Goal: Transaction & Acquisition: Purchase product/service

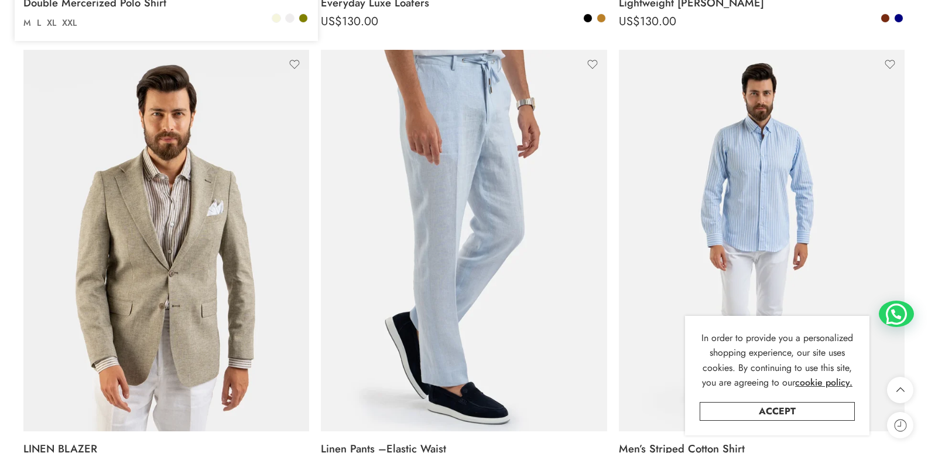
scroll to position [1113, 0]
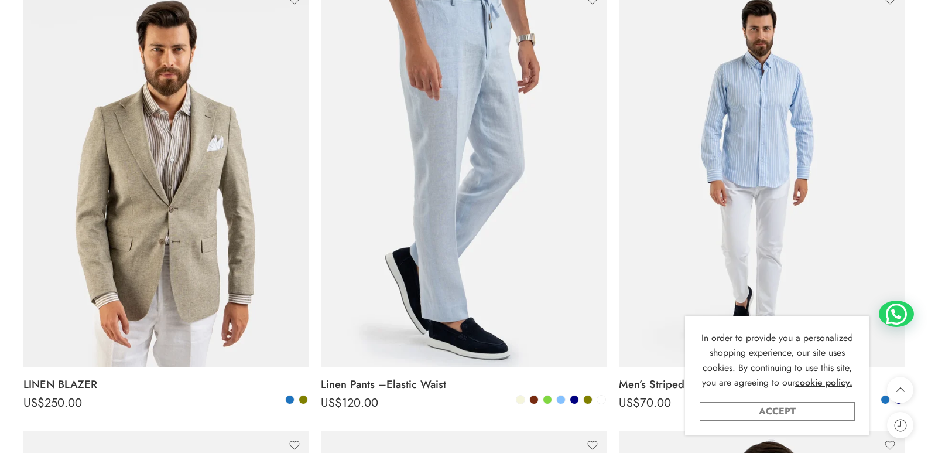
click at [800, 412] on link "Accept" at bounding box center [777, 411] width 155 height 19
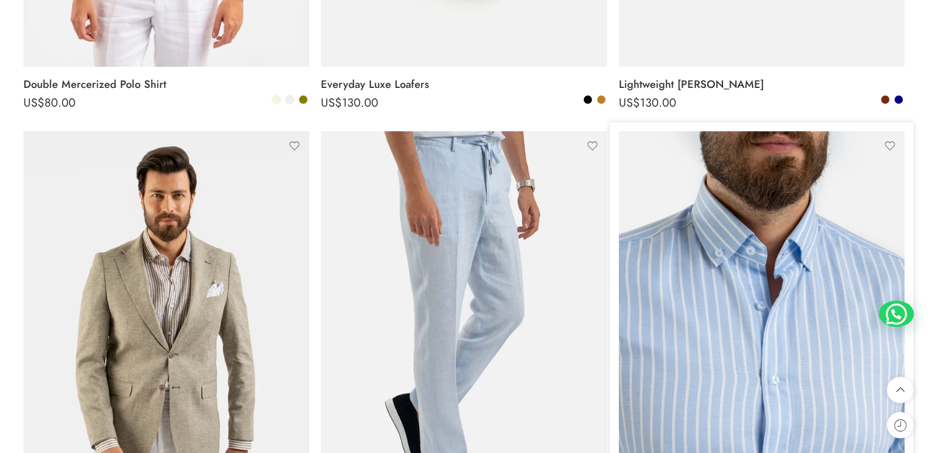
scroll to position [1054, 0]
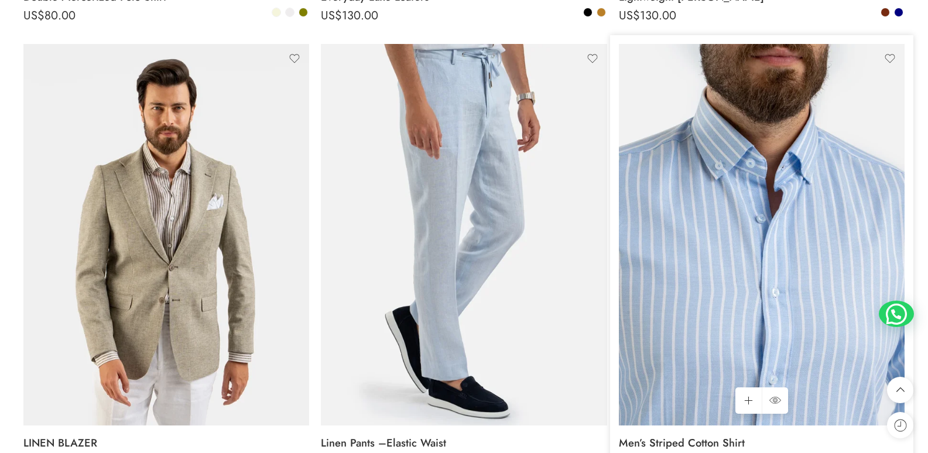
click at [754, 272] on img at bounding box center [762, 234] width 286 height 381
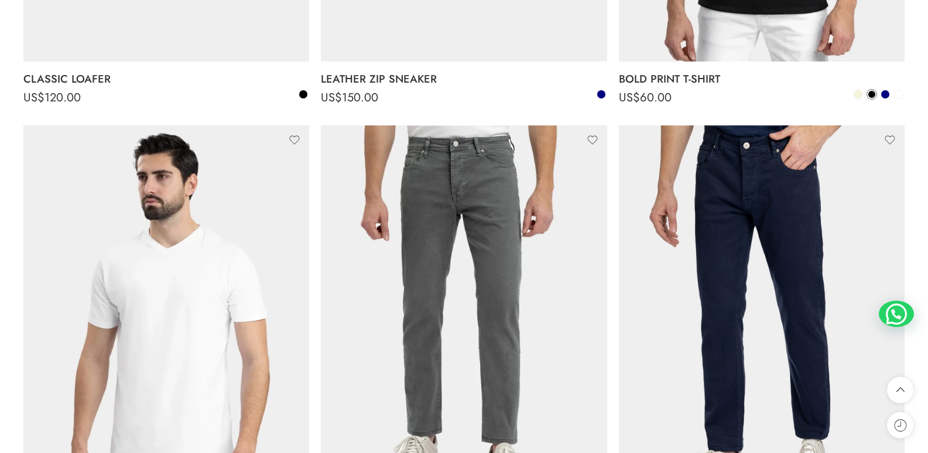
scroll to position [2920, 0]
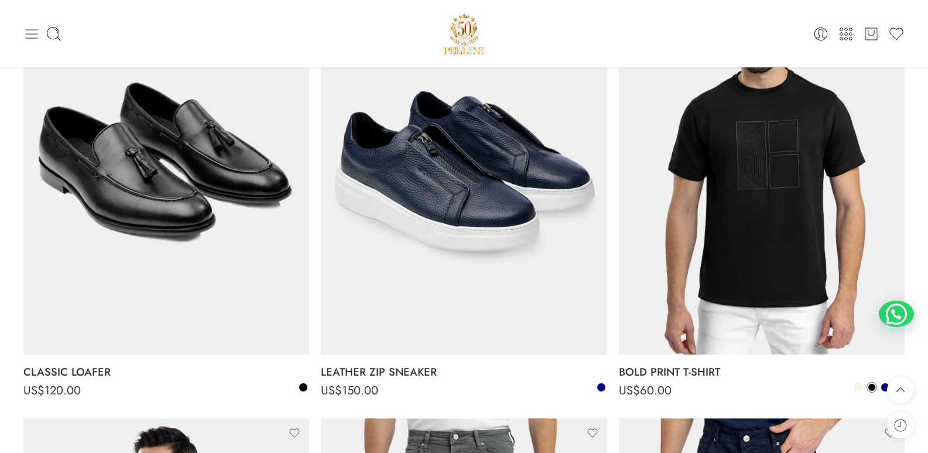
click at [32, 31] on icon at bounding box center [31, 34] width 16 height 16
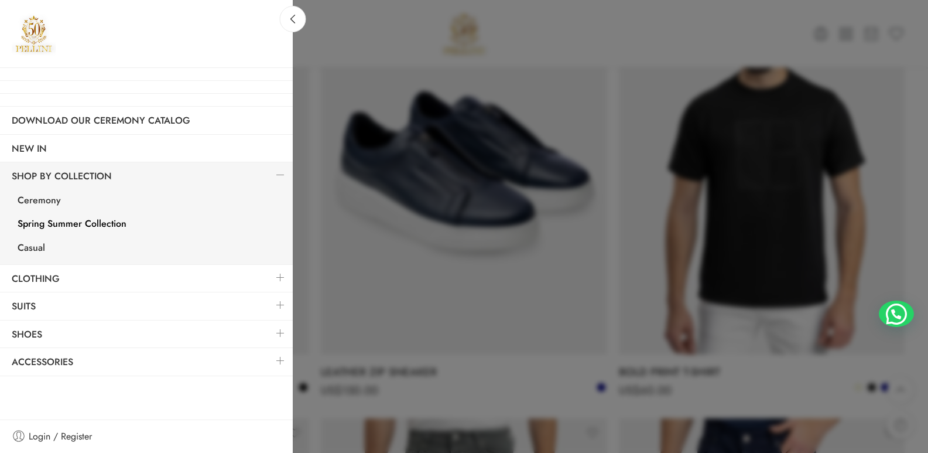
click at [279, 330] on link at bounding box center [280, 332] width 25 height 25
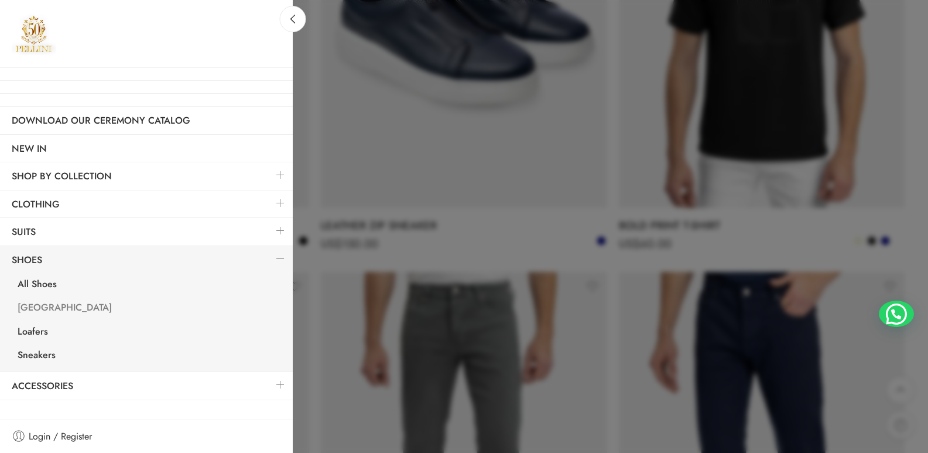
scroll to position [3154, 0]
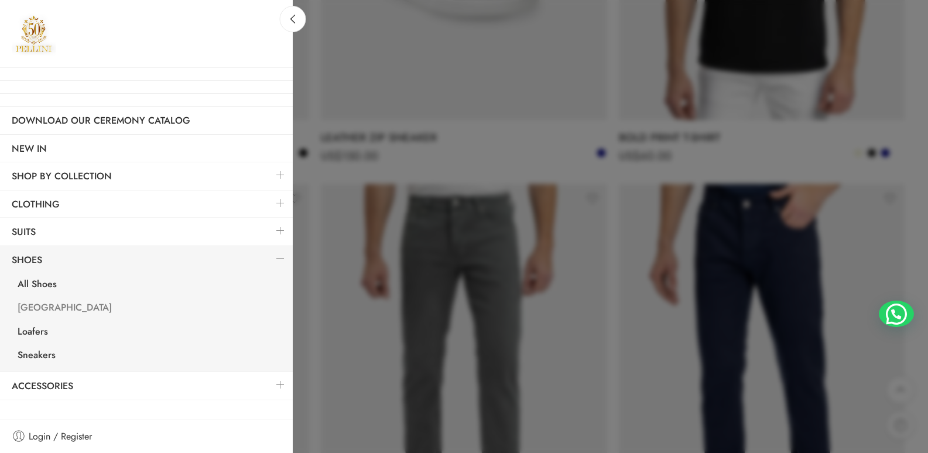
click at [33, 306] on link "[GEOGRAPHIC_DATA]" at bounding box center [149, 309] width 287 height 24
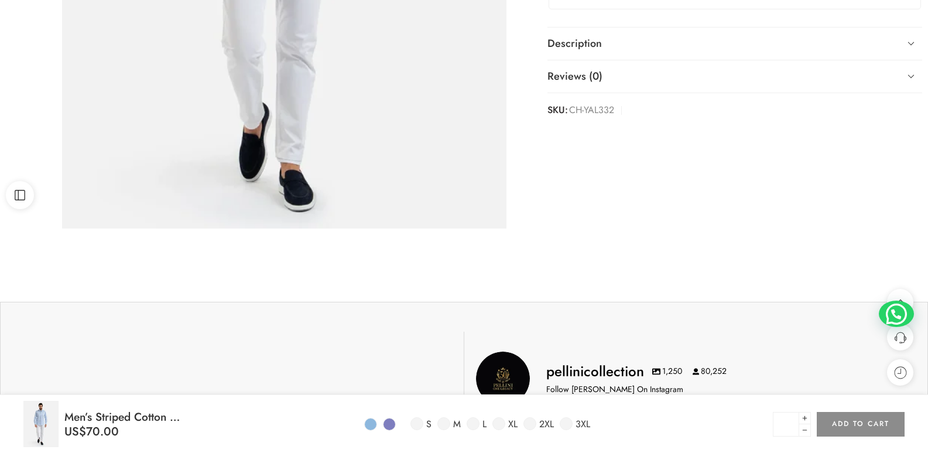
scroll to position [586, 0]
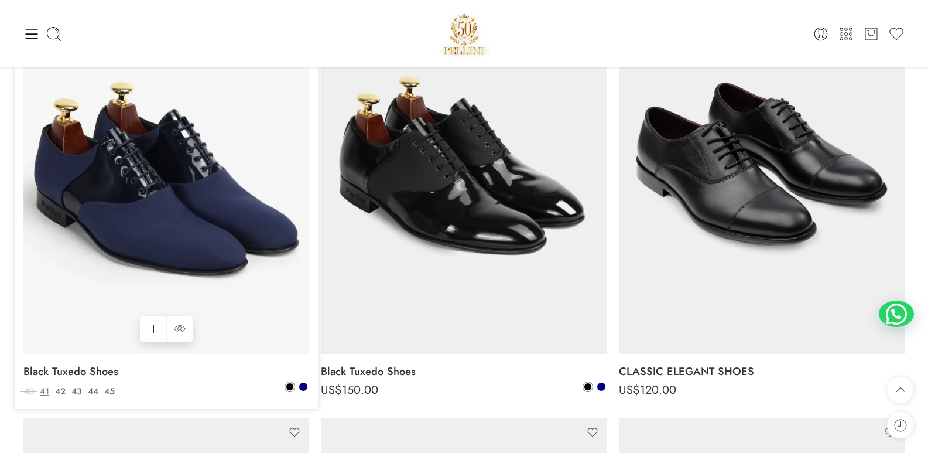
scroll to position [996, 0]
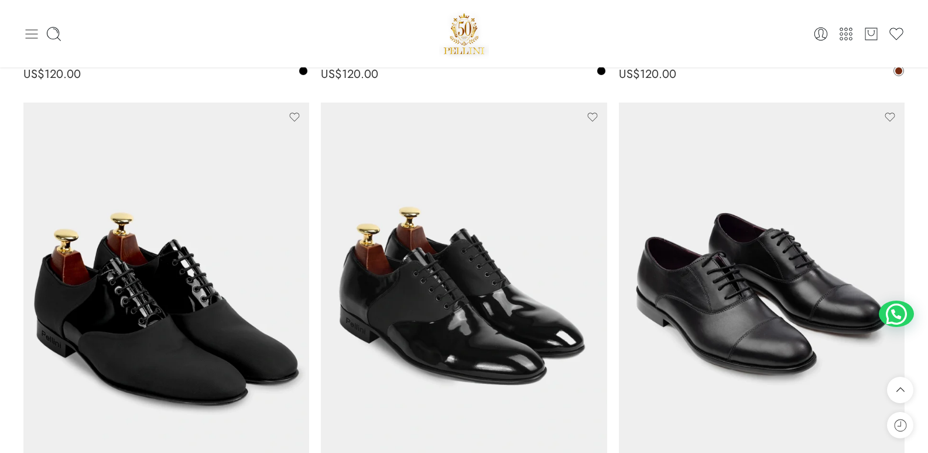
click at [33, 37] on icon at bounding box center [32, 33] width 12 height 9
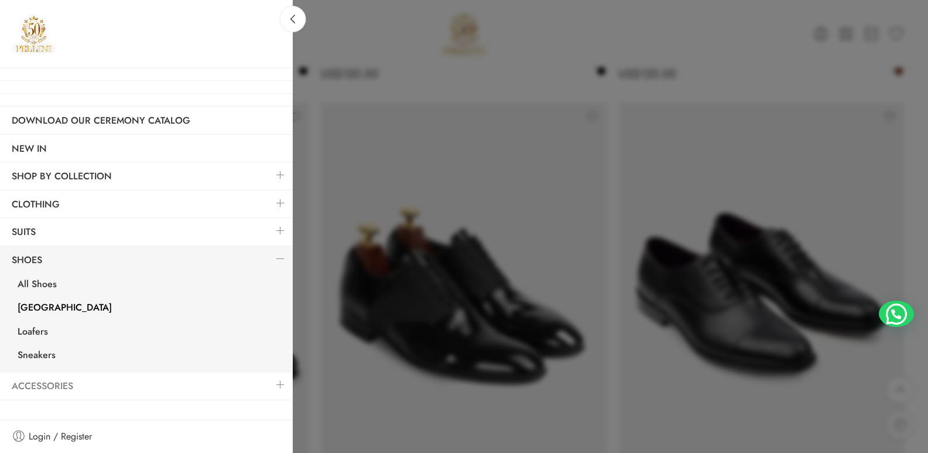
click at [60, 381] on link "Accessories" at bounding box center [146, 385] width 293 height 27
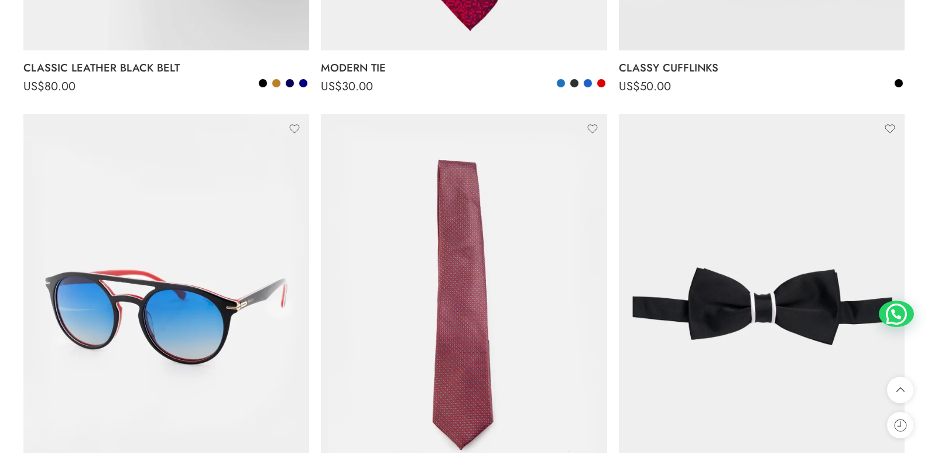
scroll to position [3338, 0]
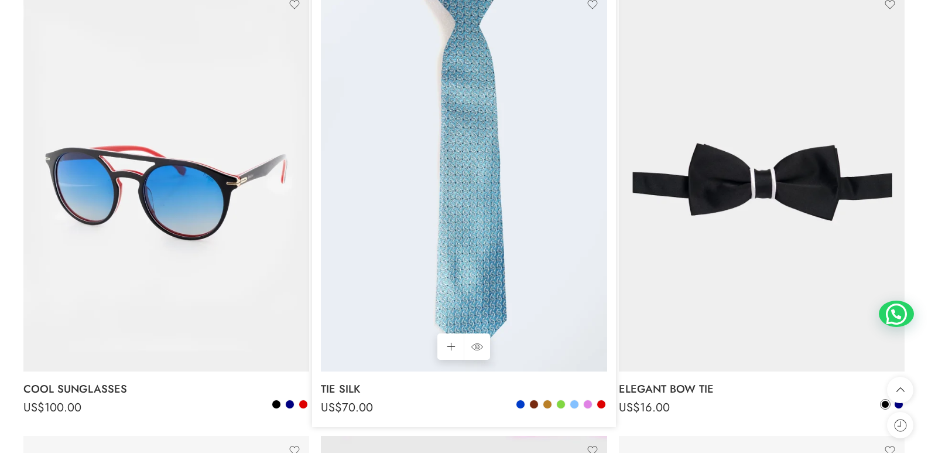
click at [484, 258] on img at bounding box center [464, 180] width 286 height 381
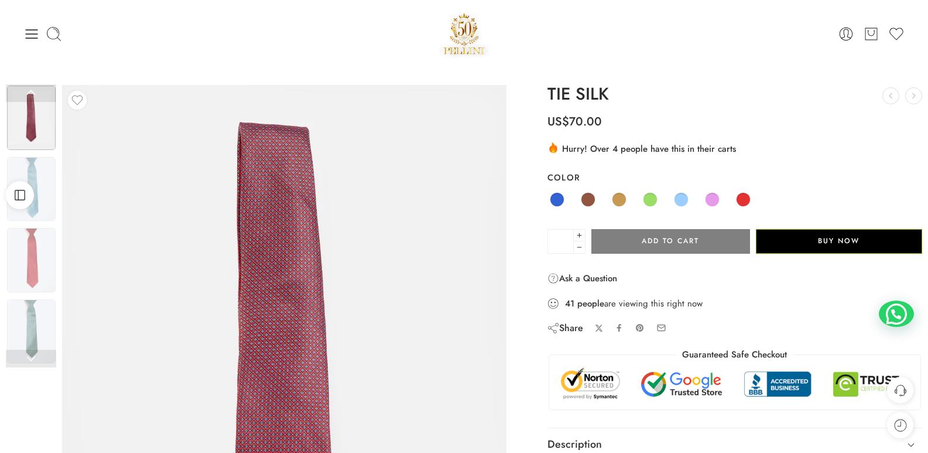
click at [271, 336] on img at bounding box center [286, 389] width 527 height 703
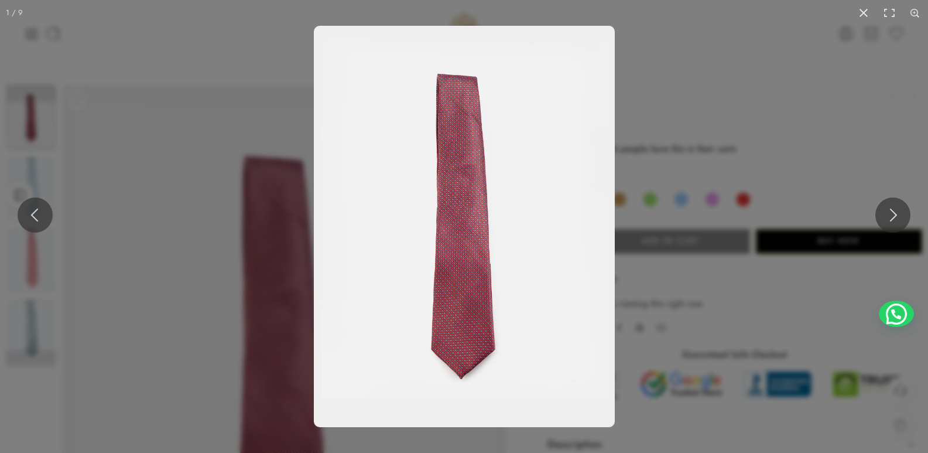
click at [482, 241] on img at bounding box center [464, 226] width 301 height 401
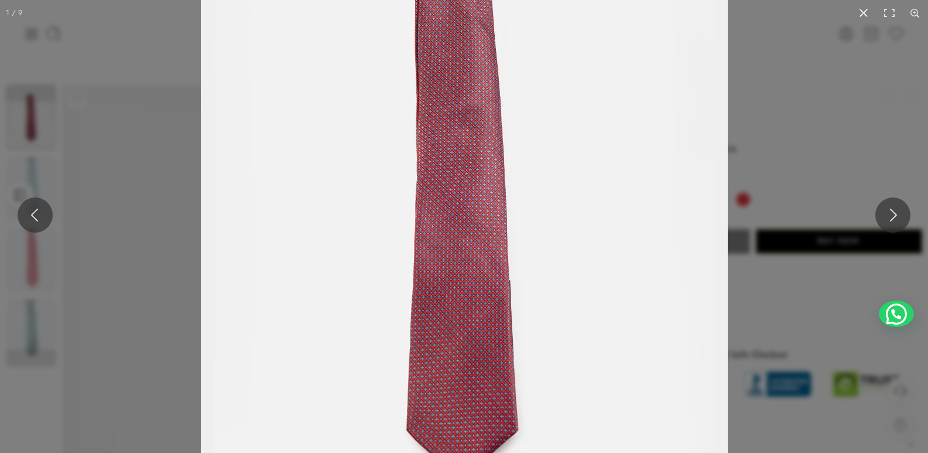
click at [482, 241] on img at bounding box center [464, 215] width 527 height 703
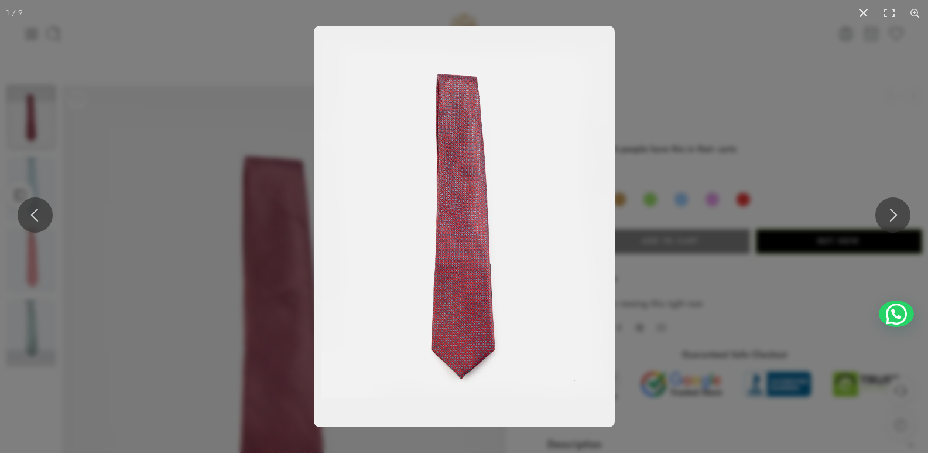
click at [482, 241] on img at bounding box center [464, 226] width 301 height 401
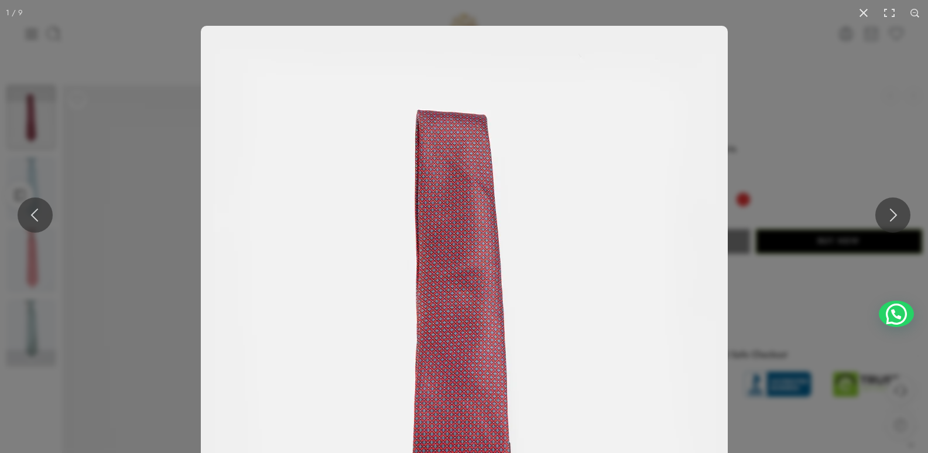
click at [473, 295] on img at bounding box center [464, 377] width 527 height 703
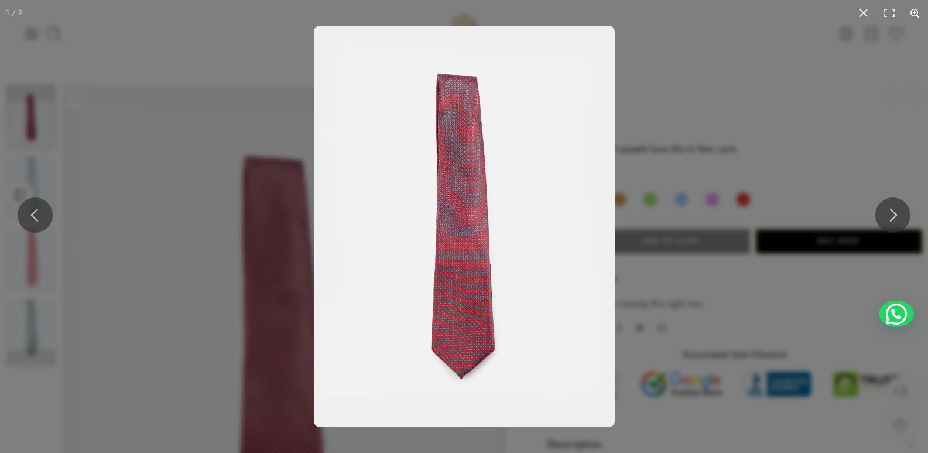
click at [919, 11] on button at bounding box center [916, 13] width 26 height 26
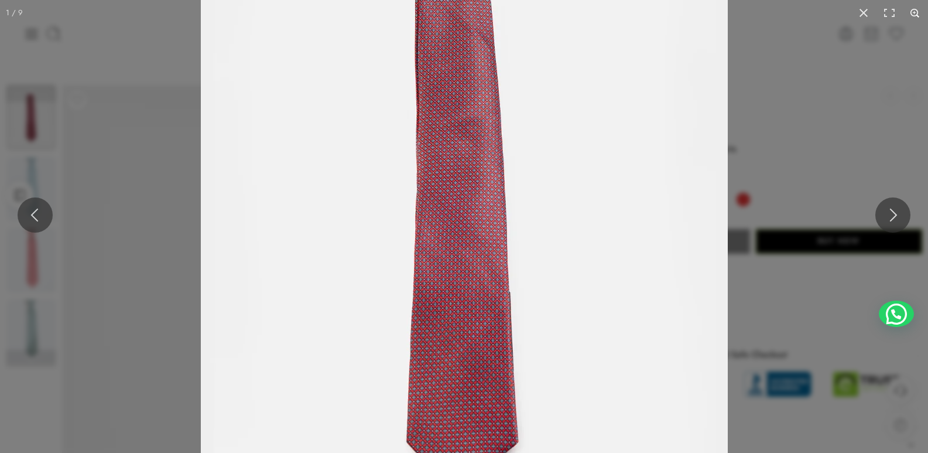
click at [915, 11] on button at bounding box center [916, 13] width 26 height 26
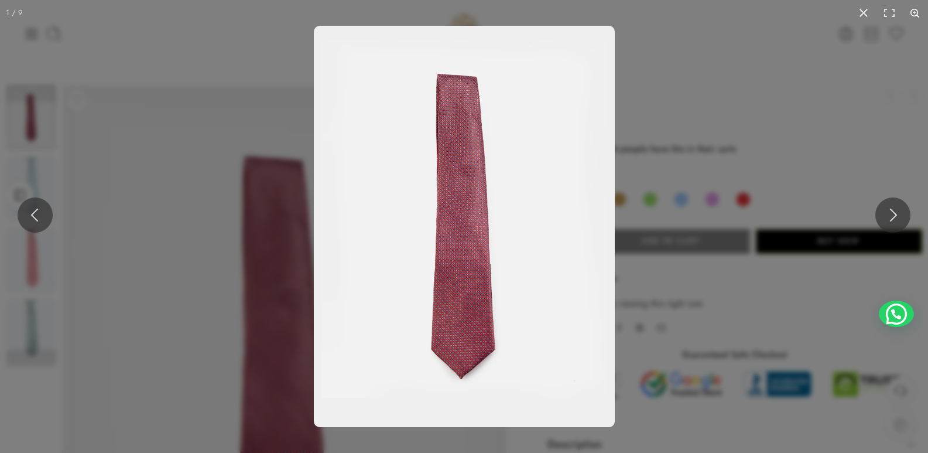
click at [915, 11] on button at bounding box center [916, 13] width 26 height 26
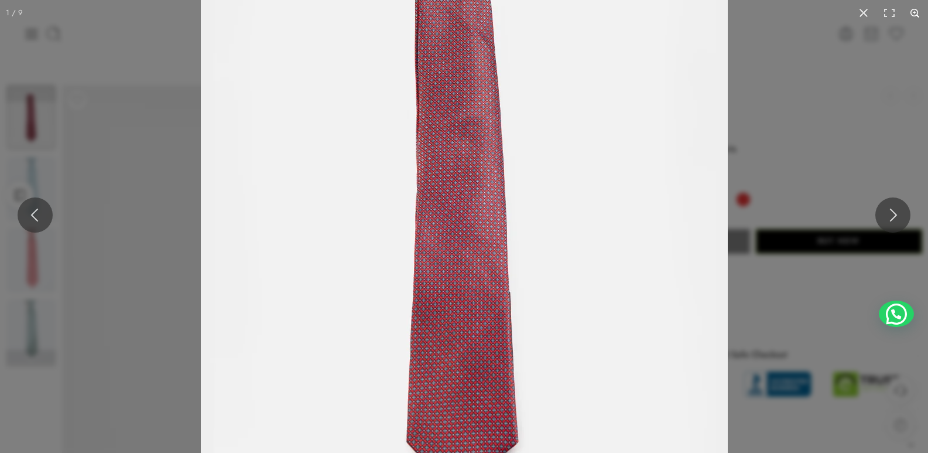
click at [915, 11] on button at bounding box center [916, 13] width 26 height 26
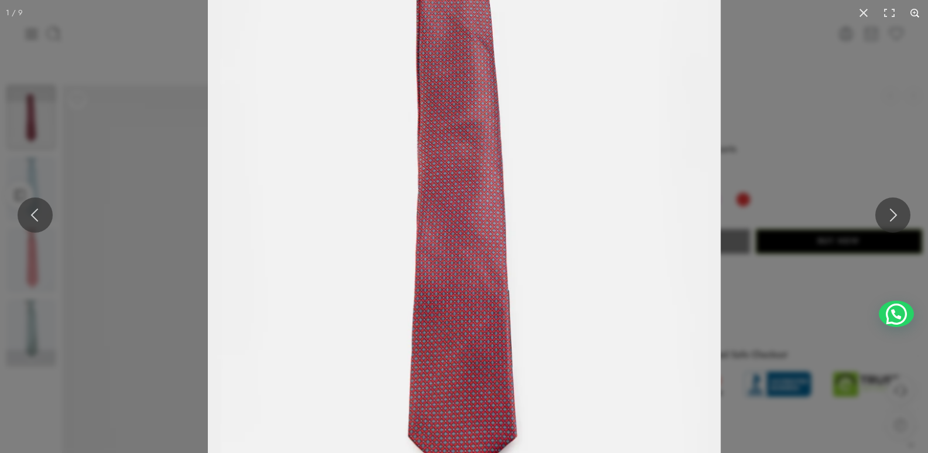
click at [915, 11] on button at bounding box center [916, 13] width 26 height 26
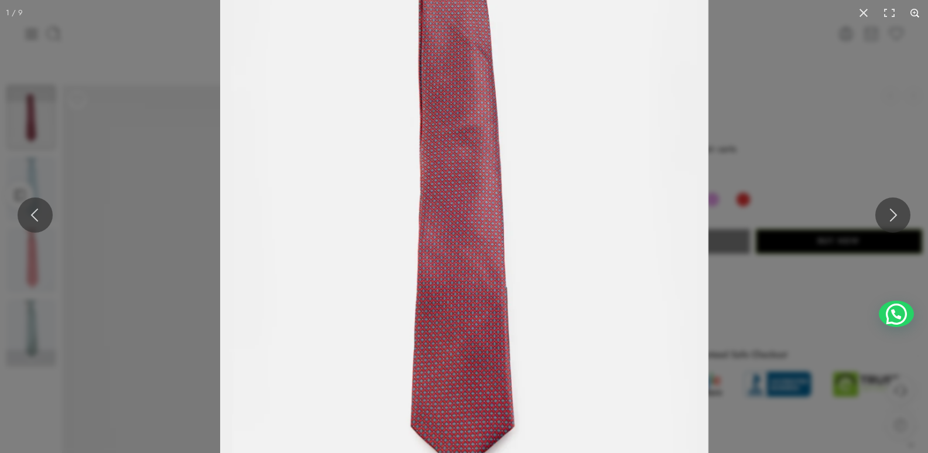
click at [915, 11] on button at bounding box center [916, 13] width 26 height 26
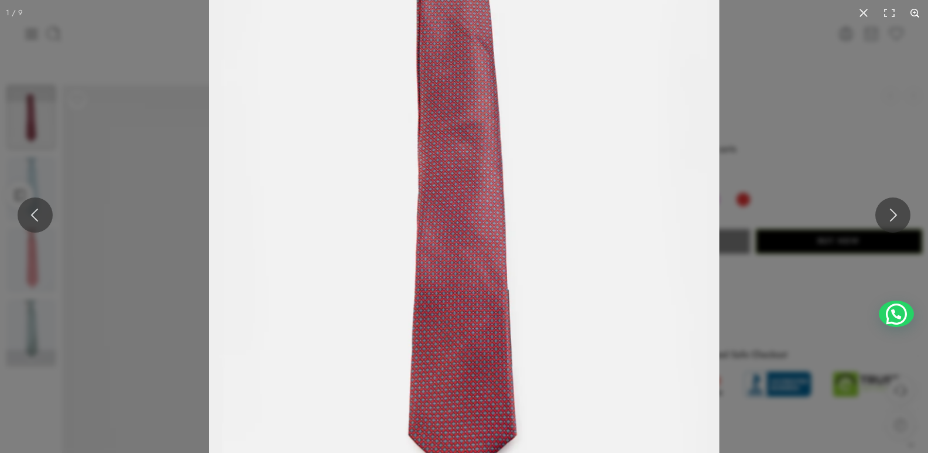
click at [915, 11] on button at bounding box center [916, 13] width 26 height 26
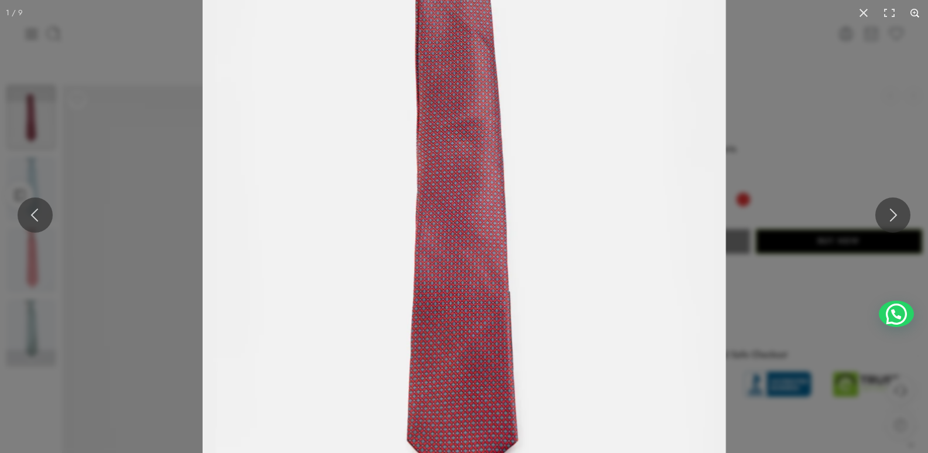
click at [915, 11] on button at bounding box center [916, 13] width 26 height 26
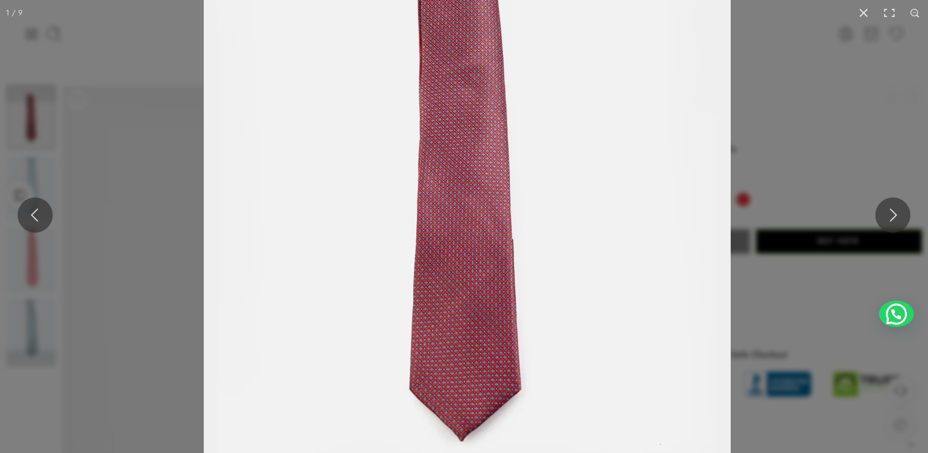
click at [477, 183] on img at bounding box center [467, 174] width 527 height 703
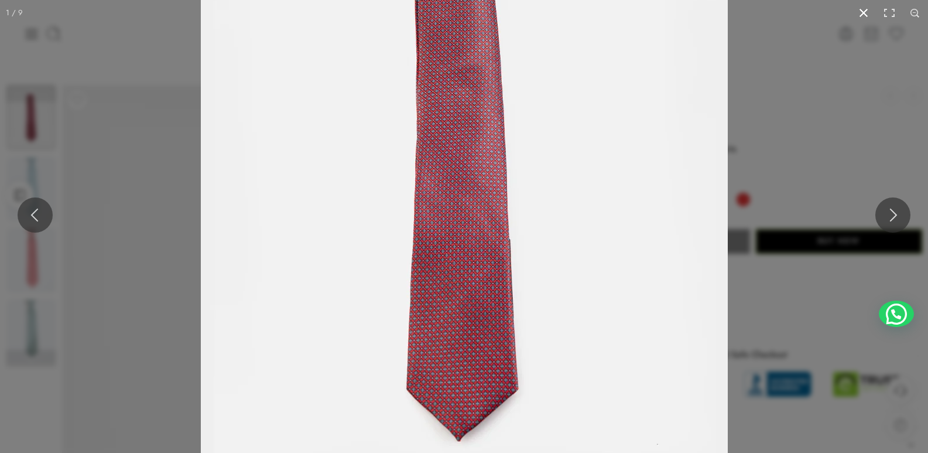
click at [863, 5] on button at bounding box center [864, 13] width 26 height 26
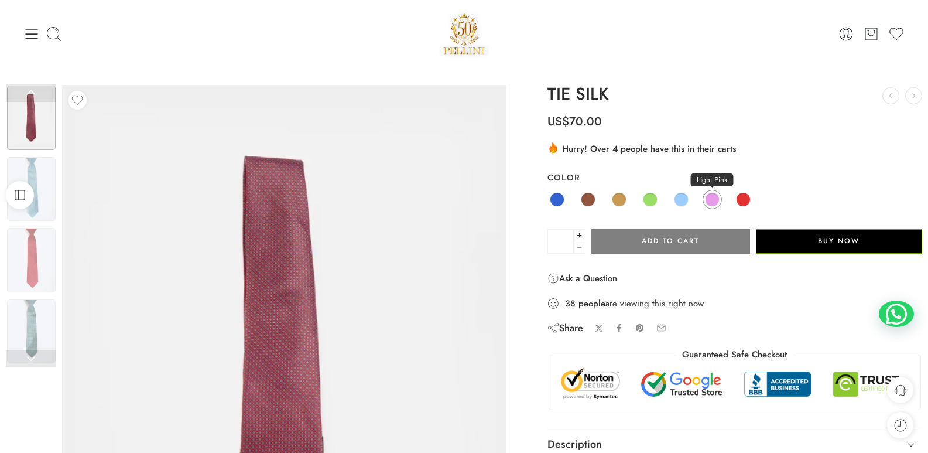
click at [713, 202] on span at bounding box center [712, 199] width 15 height 15
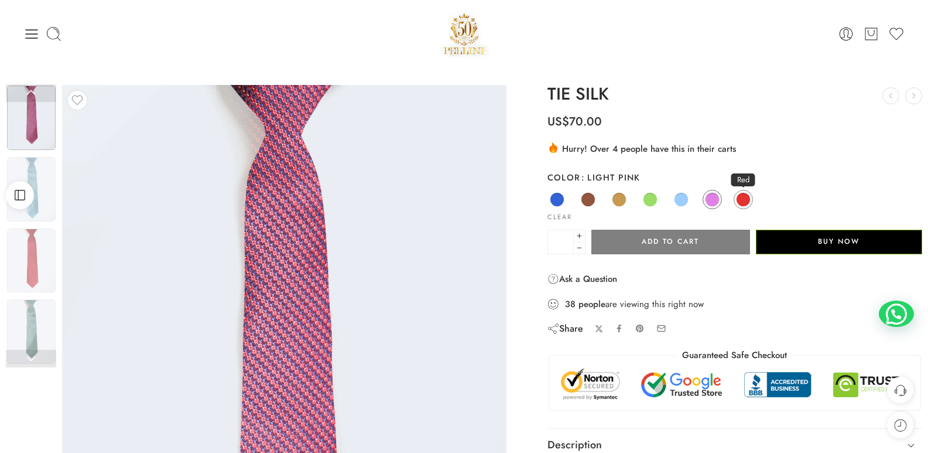
click at [747, 201] on span at bounding box center [743, 199] width 15 height 15
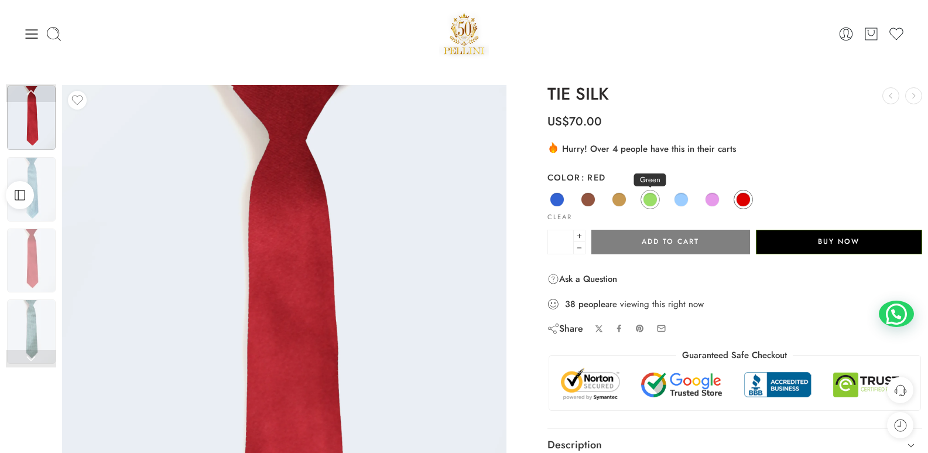
click at [654, 197] on span at bounding box center [650, 199] width 15 height 15
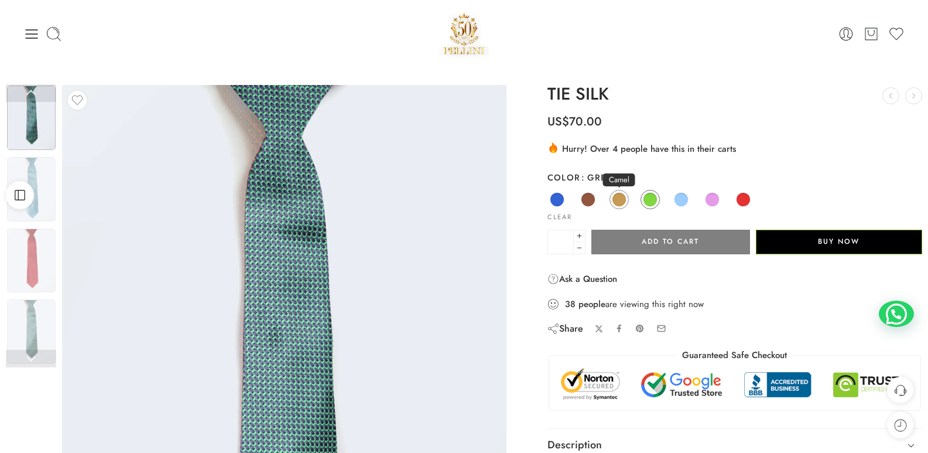
click at [623, 197] on span at bounding box center [619, 199] width 15 height 15
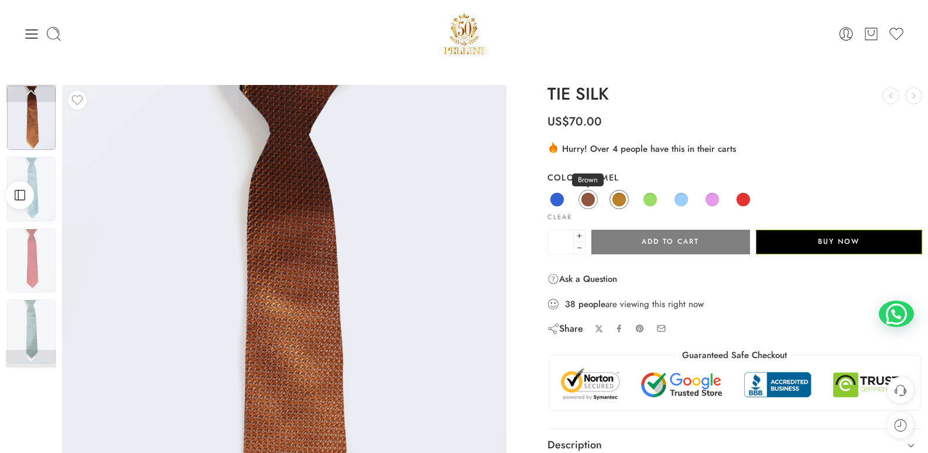
click at [585, 201] on span at bounding box center [588, 199] width 15 height 15
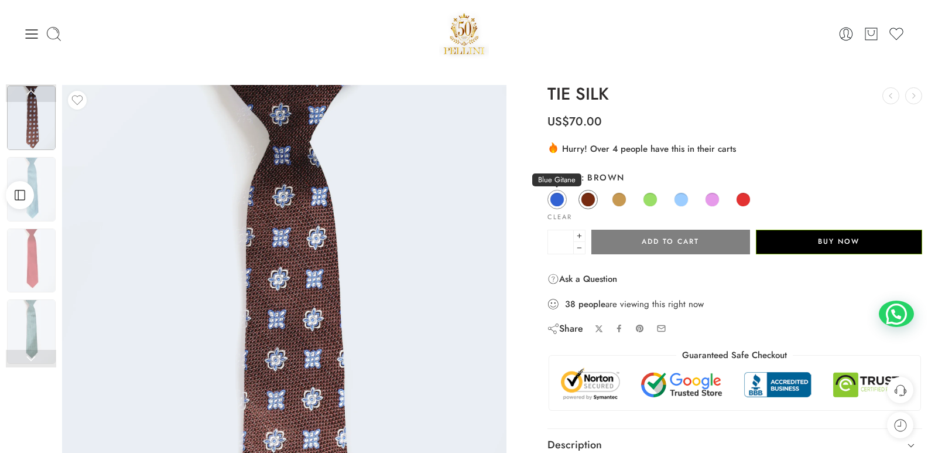
click at [553, 199] on span at bounding box center [557, 199] width 15 height 15
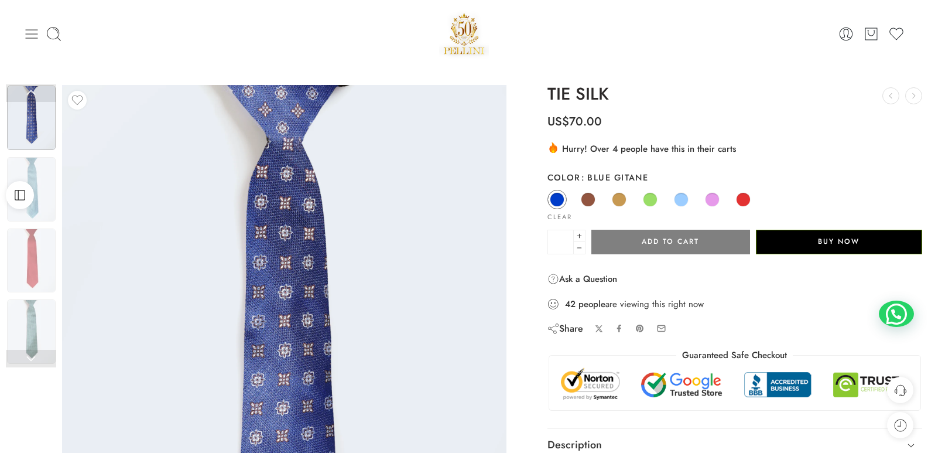
click at [31, 28] on icon at bounding box center [31, 34] width 16 height 16
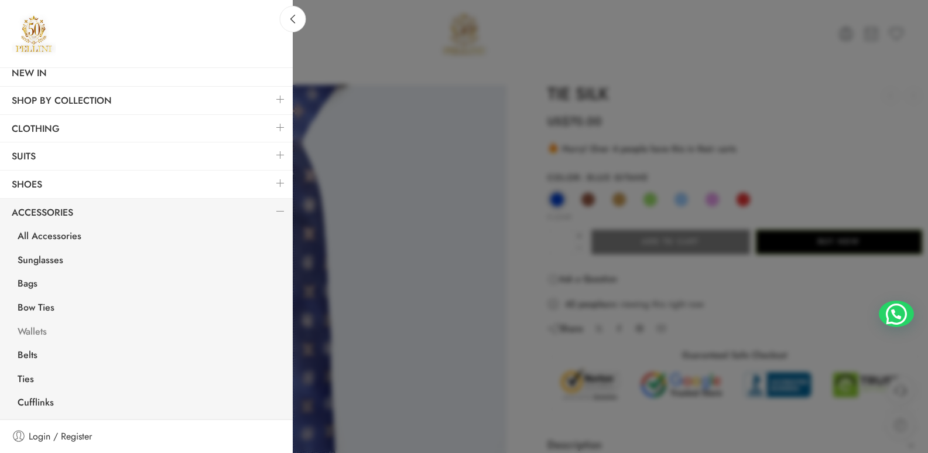
scroll to position [176, 0]
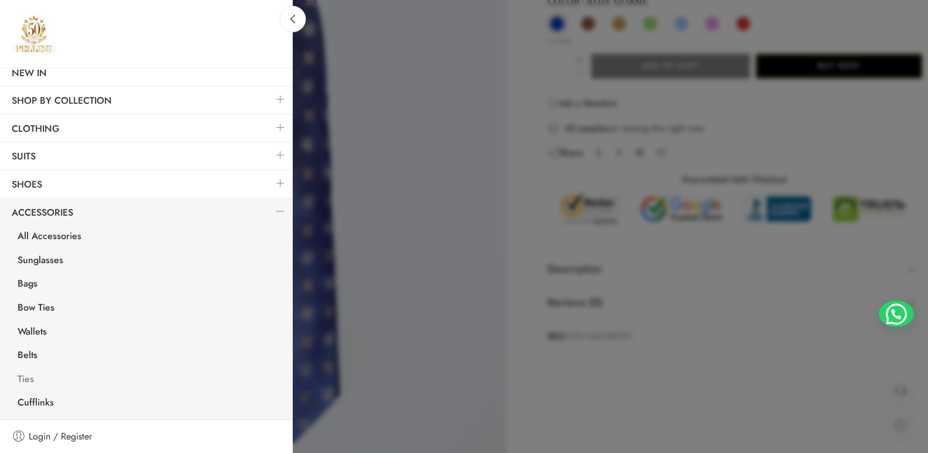
click at [28, 380] on link "Ties" at bounding box center [149, 380] width 287 height 24
click at [56, 258] on link "Sunglasses" at bounding box center [149, 261] width 287 height 24
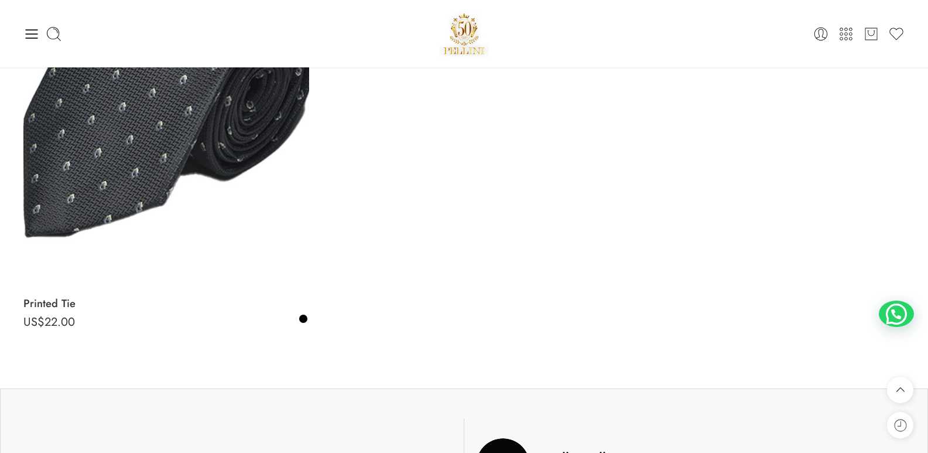
scroll to position [644, 0]
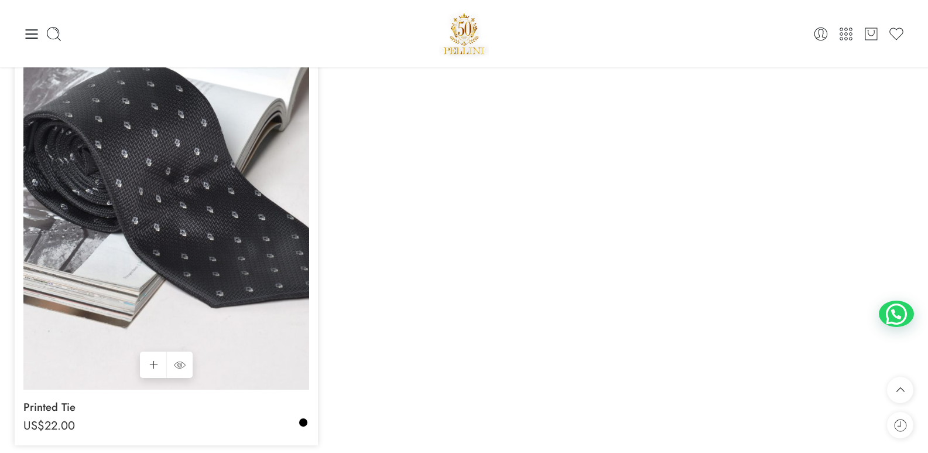
click at [154, 218] on img at bounding box center [166, 198] width 286 height 381
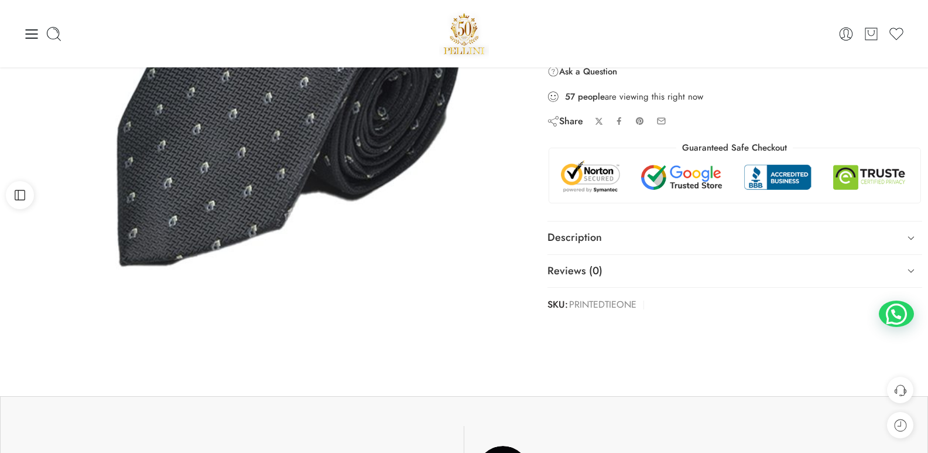
scroll to position [59, 0]
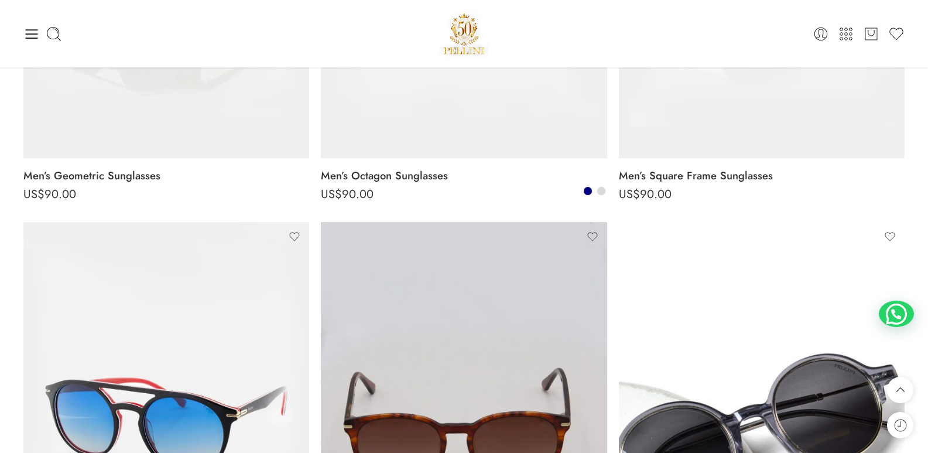
scroll to position [410, 0]
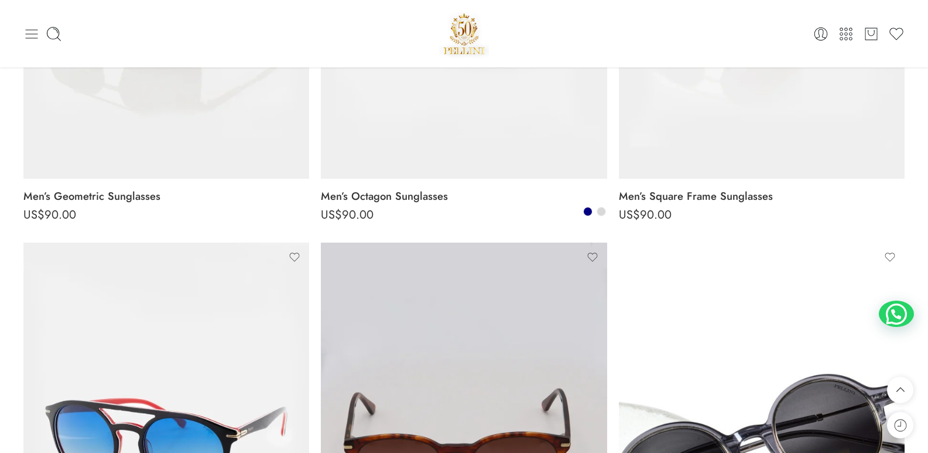
click at [32, 33] on icon at bounding box center [32, 33] width 12 height 9
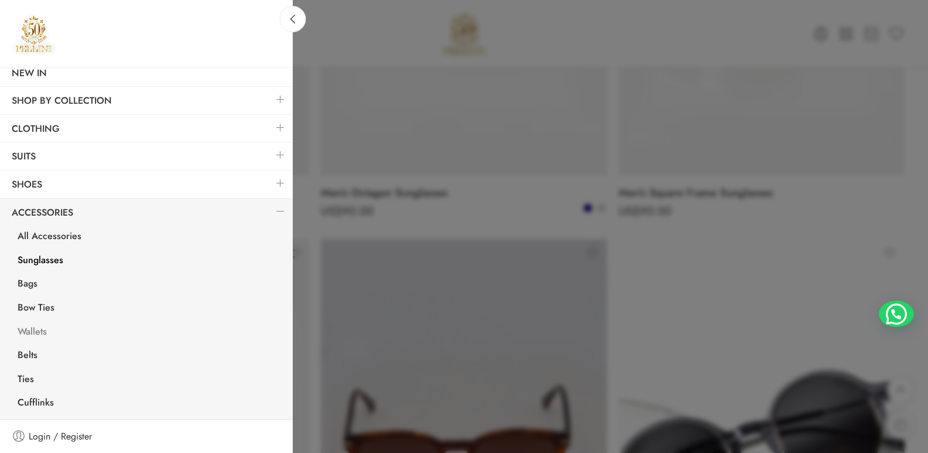
scroll to position [644, 0]
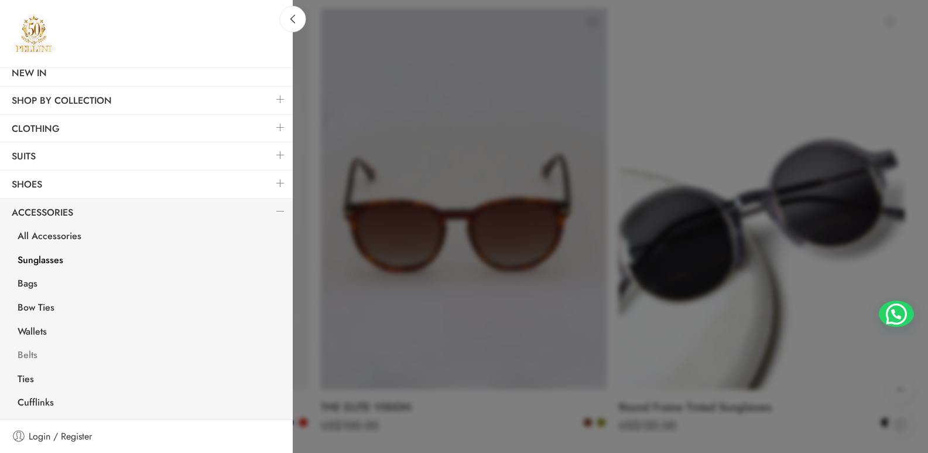
click at [30, 355] on link "Belts" at bounding box center [149, 356] width 287 height 24
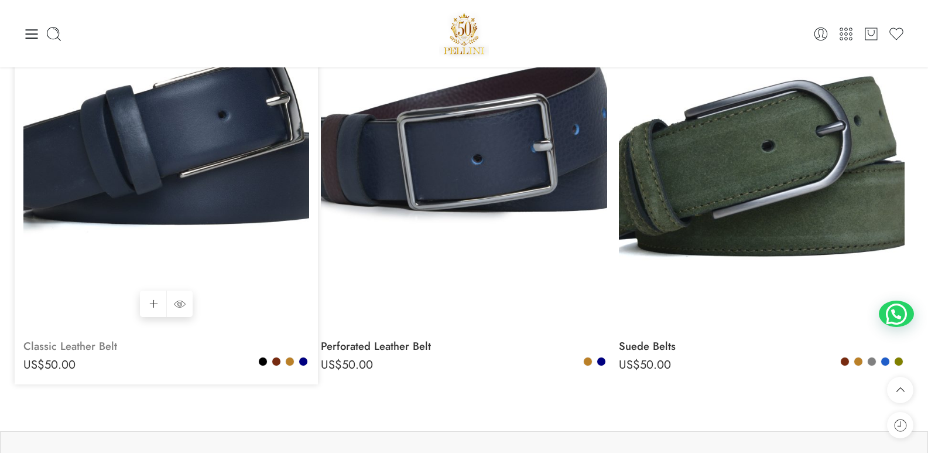
scroll to position [1464, 0]
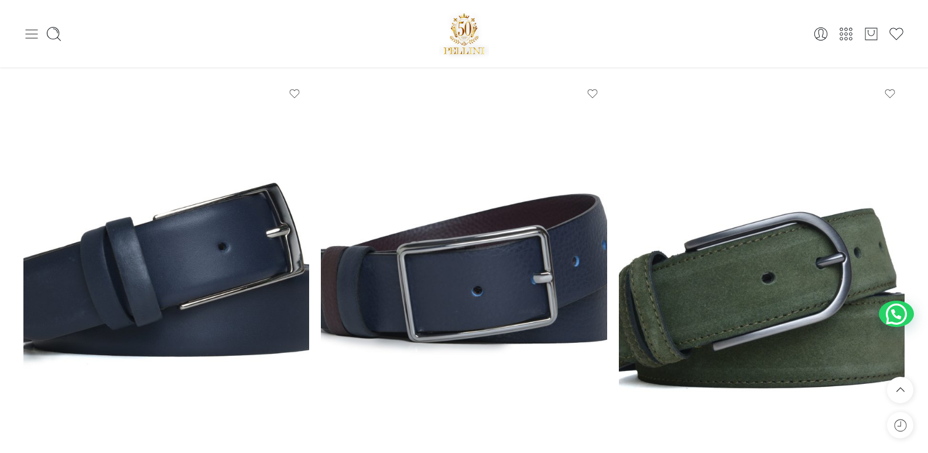
click at [34, 33] on icon at bounding box center [32, 33] width 12 height 9
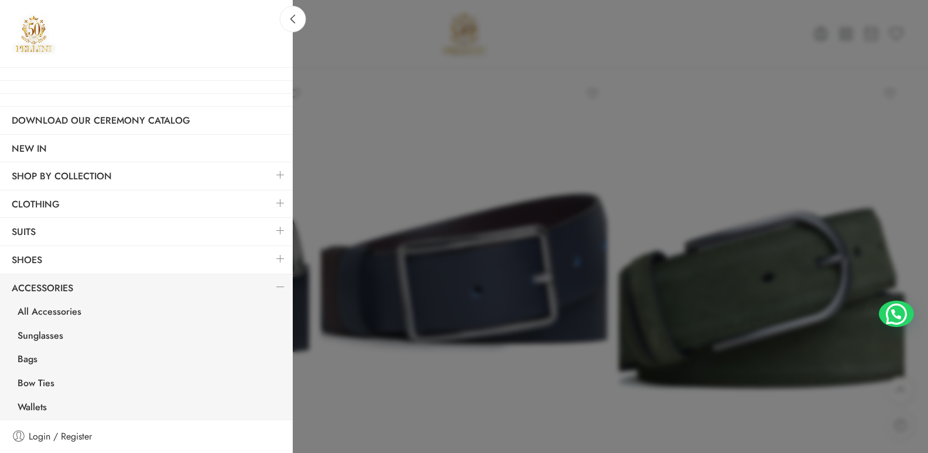
click at [272, 231] on link at bounding box center [280, 230] width 25 height 25
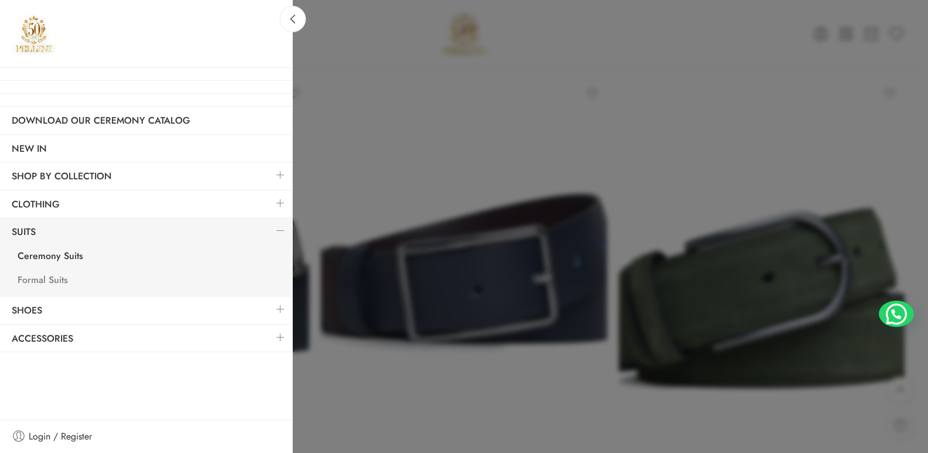
click at [55, 276] on link "Formal Suits" at bounding box center [149, 281] width 287 height 24
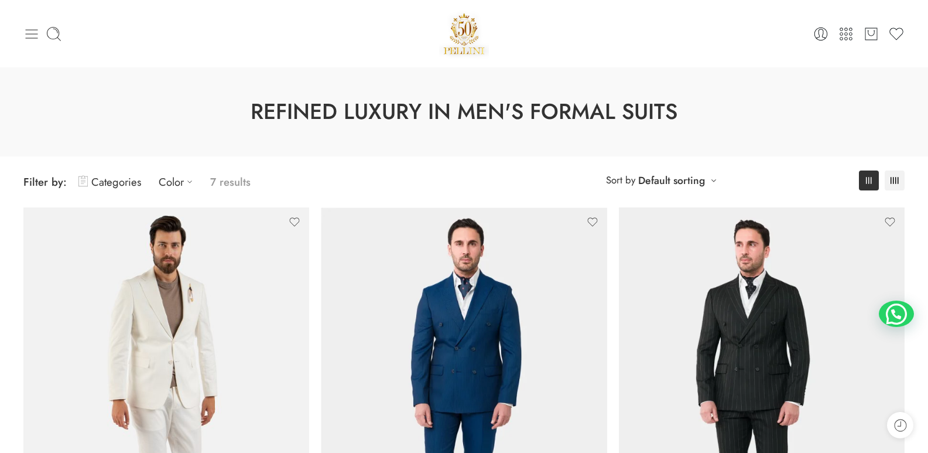
click at [30, 33] on icon at bounding box center [31, 34] width 16 height 16
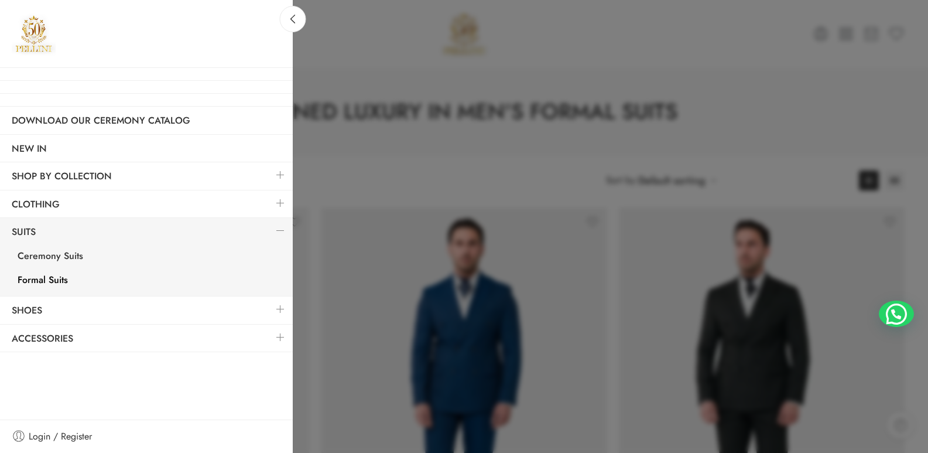
click at [277, 202] on link at bounding box center [280, 202] width 25 height 25
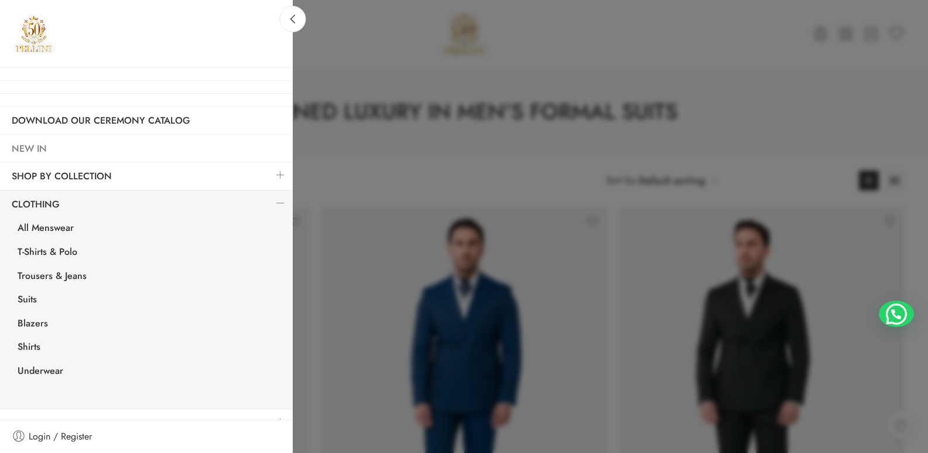
click at [37, 147] on link "NEW IN" at bounding box center [146, 148] width 293 height 27
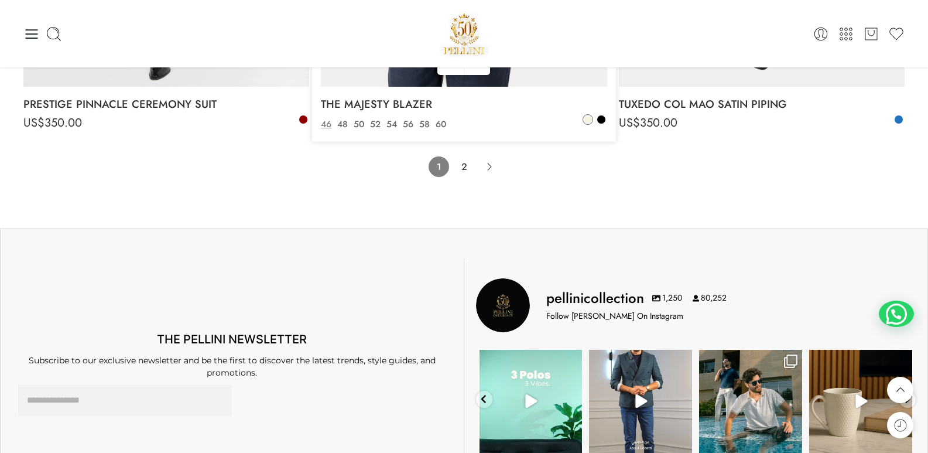
scroll to position [8898, 0]
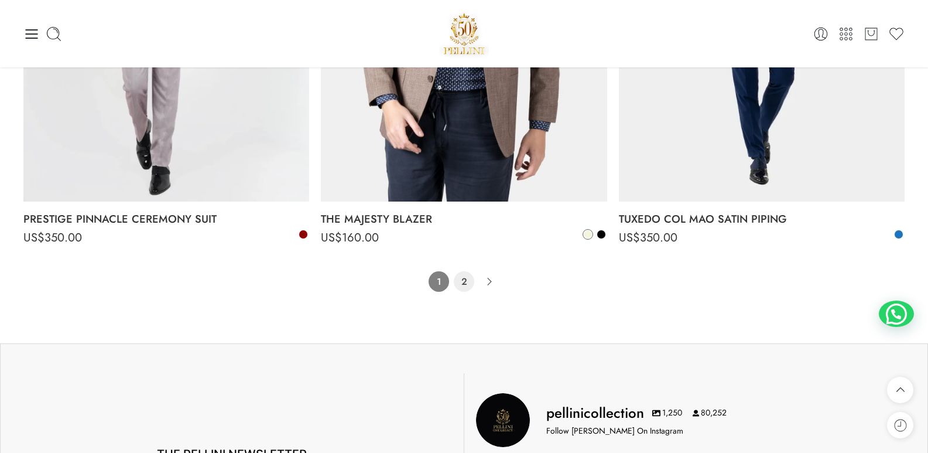
click at [464, 281] on link "2" at bounding box center [464, 281] width 20 height 20
